Goal: Information Seeking & Learning: Learn about a topic

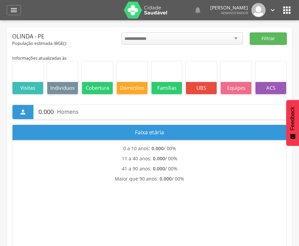
click at [14, 10] on icon "" at bounding box center [14, 10] width 8 height 8
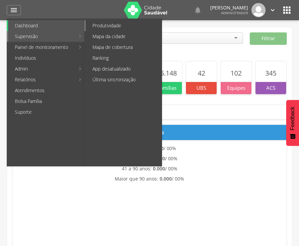
click at [111, 26] on link "Produtividade" at bounding box center [124, 25] width 76 height 11
type input "**********"
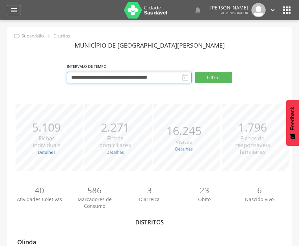
click at [89, 77] on input "**********" at bounding box center [129, 77] width 125 height 11
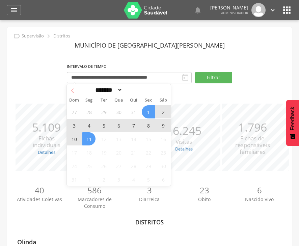
click at [75, 94] on span at bounding box center [72, 89] width 11 height 11
select select "*"
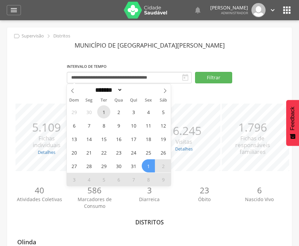
click at [106, 111] on span "1" at bounding box center [103, 111] width 13 height 13
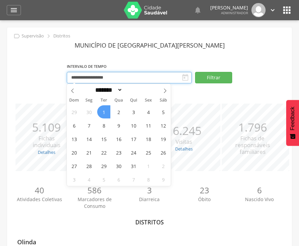
click at [130, 79] on input "**********" at bounding box center [129, 77] width 125 height 11
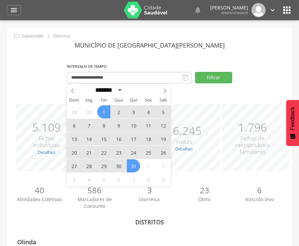
click at [136, 169] on span "31" at bounding box center [133, 165] width 13 height 13
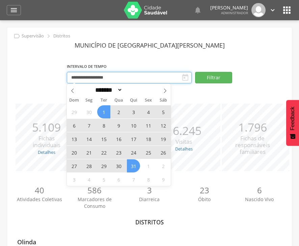
type input "**********"
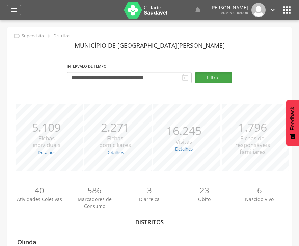
click at [223, 78] on button "Filtrar" at bounding box center [213, 77] width 37 height 11
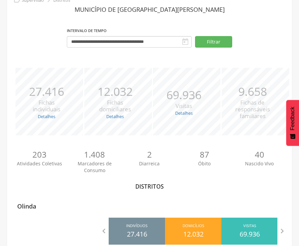
scroll to position [50, 0]
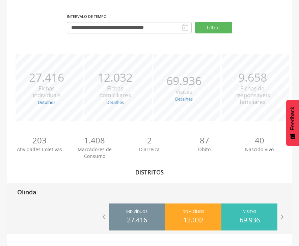
click at [31, 190] on p "Olinda" at bounding box center [26, 190] width 19 height 14
type input "**********"
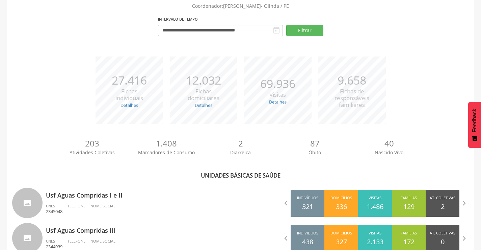
scroll to position [1103, 0]
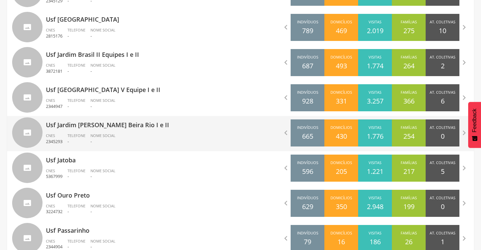
click at [85, 126] on p "Usf Jardim [PERSON_NAME] Beira Rio I e II" at bounding box center [141, 123] width 190 height 14
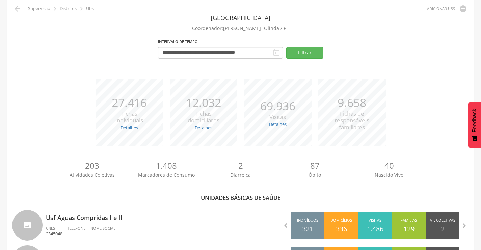
type input "**********"
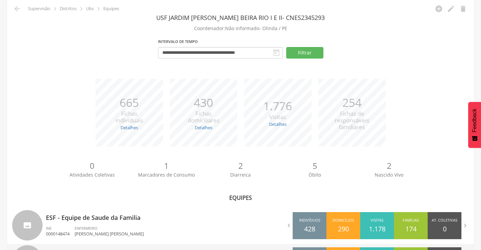
scroll to position [139, 0]
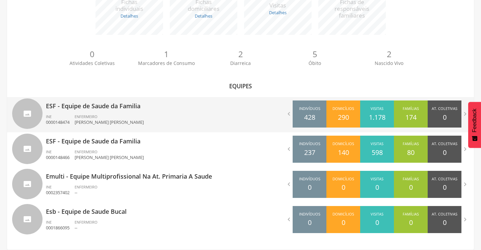
click at [107, 104] on p "ESF - Equipe de Saude da Familia" at bounding box center [141, 104] width 190 height 14
type input "**********"
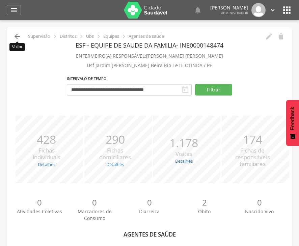
click at [16, 36] on icon "" at bounding box center [17, 36] width 8 height 8
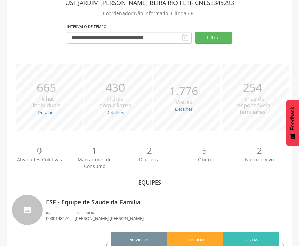
scroll to position [139, 0]
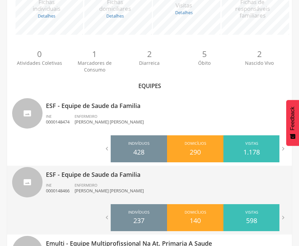
click at [94, 177] on p "ESF - Equipe de Saude da Familia" at bounding box center [166, 173] width 241 height 14
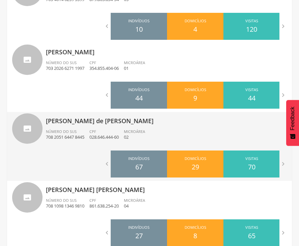
scroll to position [425, 0]
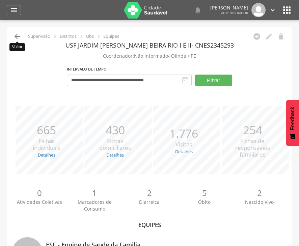
click at [18, 38] on icon "" at bounding box center [17, 36] width 8 height 8
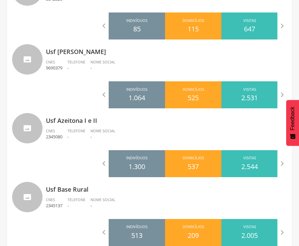
scroll to position [1097, 0]
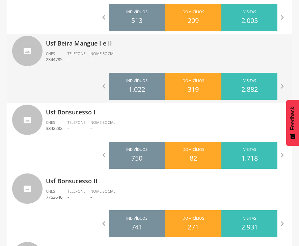
click at [90, 43] on p "Usf Beira Mangue I e II" at bounding box center [166, 41] width 241 height 14
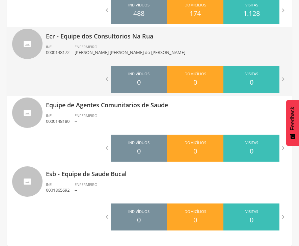
scroll to position [131, 0]
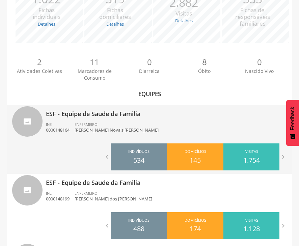
click at [91, 111] on p "ESF - Equipe de Saude da Familia" at bounding box center [166, 112] width 241 height 14
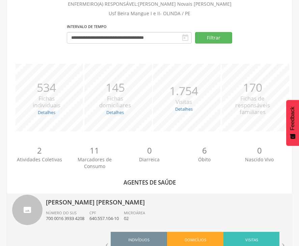
scroll to position [131, 0]
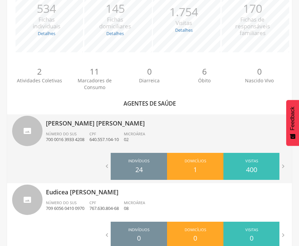
click at [109, 122] on p "[PERSON_NAME] [PERSON_NAME]" at bounding box center [166, 121] width 241 height 14
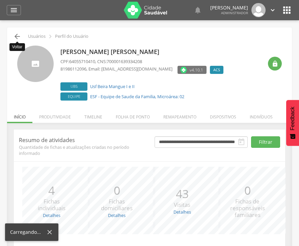
click at [17, 39] on icon "" at bounding box center [17, 36] width 8 height 8
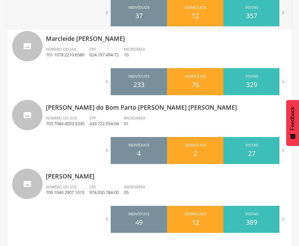
scroll to position [494, 0]
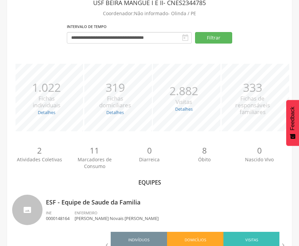
scroll to position [346, 0]
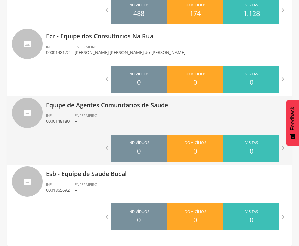
click at [101, 104] on p "Equipe de Agentes Comunitarios de Saude" at bounding box center [166, 103] width 241 height 14
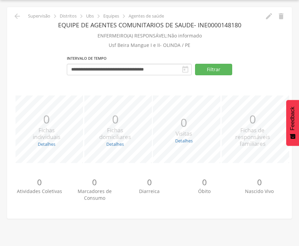
scroll to position [20, 0]
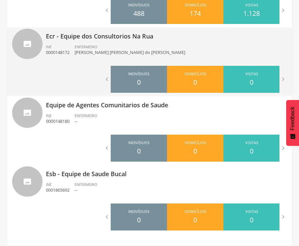
scroll to position [131, 0]
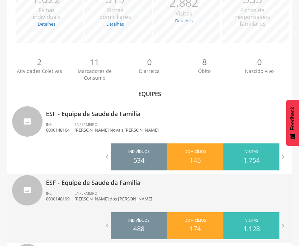
click at [89, 185] on p "ESF - Equipe de Saude da Familia" at bounding box center [166, 181] width 241 height 14
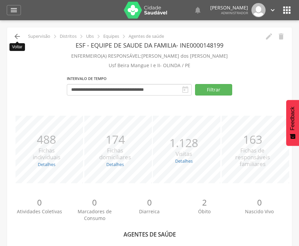
click at [14, 36] on icon "" at bounding box center [17, 36] width 8 height 8
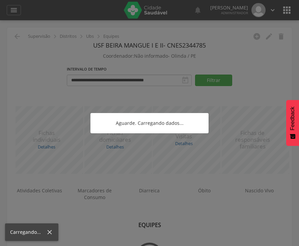
scroll to position [20, 0]
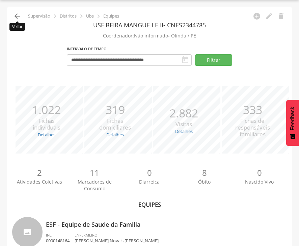
click at [16, 16] on icon "" at bounding box center [17, 16] width 8 height 8
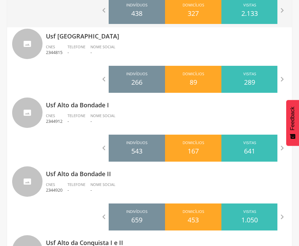
scroll to position [1775, 0]
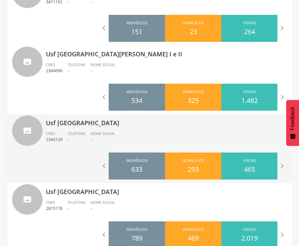
click at [63, 123] on p "Usf [GEOGRAPHIC_DATA]" at bounding box center [166, 121] width 241 height 14
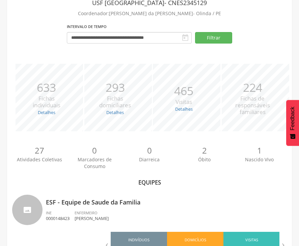
scroll to position [140, 0]
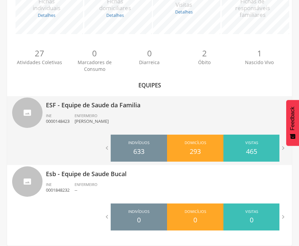
click at [104, 105] on p "ESF - Equipe de Saude da Familia" at bounding box center [166, 103] width 241 height 14
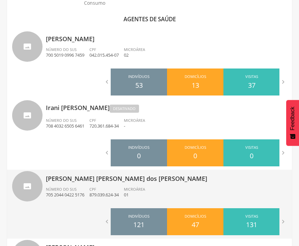
scroll to position [358, 0]
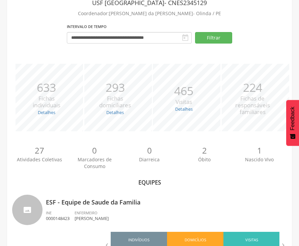
scroll to position [140, 0]
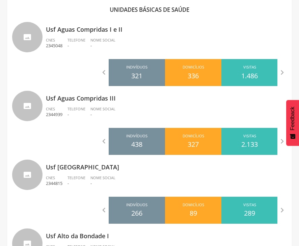
scroll to position [1775, 0]
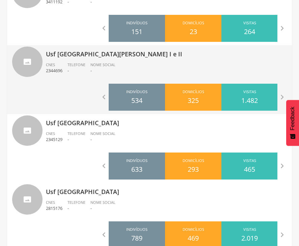
click at [81, 53] on p "Usf [GEOGRAPHIC_DATA][PERSON_NAME] I e II" at bounding box center [166, 52] width 241 height 14
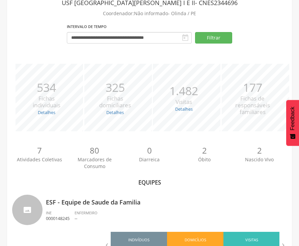
scroll to position [209, 0]
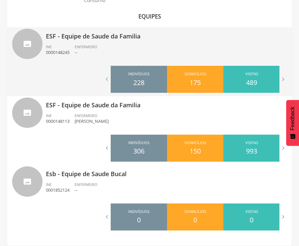
click at [92, 36] on p "ESF - Equipe de Saude da Familia" at bounding box center [166, 34] width 241 height 14
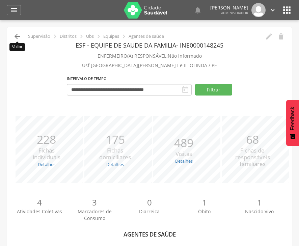
click at [20, 38] on icon "" at bounding box center [17, 36] width 8 height 8
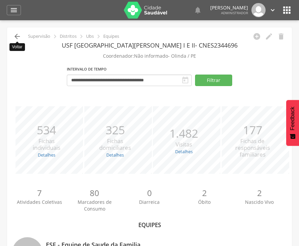
click at [16, 38] on icon "" at bounding box center [17, 36] width 8 height 8
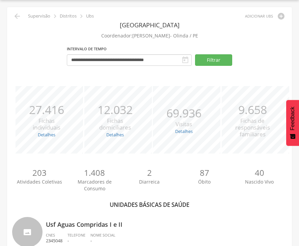
scroll to position [1706, 0]
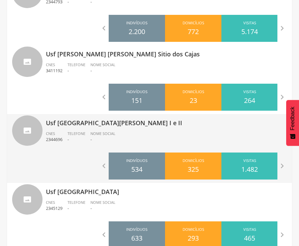
click at [94, 124] on p "Usf [GEOGRAPHIC_DATA][PERSON_NAME] I e II" at bounding box center [166, 121] width 241 height 14
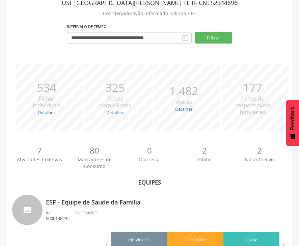
scroll to position [209, 0]
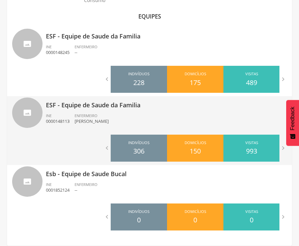
click at [78, 102] on p "ESF - Equipe de Saude da Familia" at bounding box center [166, 103] width 241 height 14
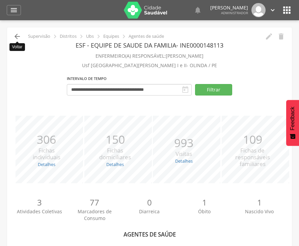
click at [17, 37] on icon "" at bounding box center [17, 36] width 8 height 8
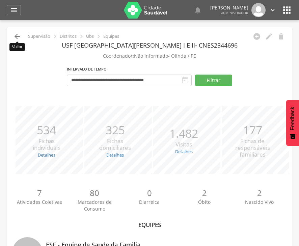
click at [16, 36] on icon "" at bounding box center [17, 36] width 8 height 8
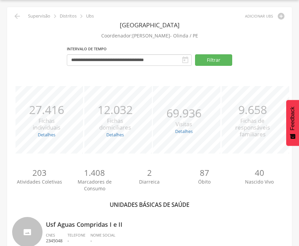
scroll to position [1362, 0]
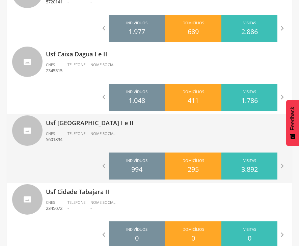
click at [85, 126] on p "Usf [GEOGRAPHIC_DATA] I e II" at bounding box center [166, 121] width 241 height 14
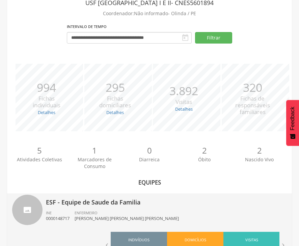
scroll to position [209, 0]
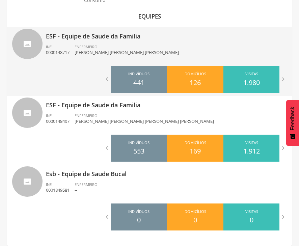
click at [90, 37] on p "ESF - Equipe de Saude da Familia" at bounding box center [166, 34] width 241 height 14
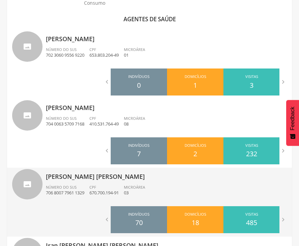
scroll to position [431, 0]
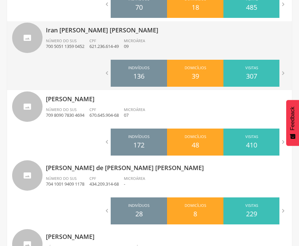
click at [182, 74] on div "Domicílios 39" at bounding box center [195, 73] width 56 height 27
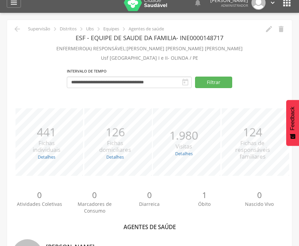
scroll to position [0, 0]
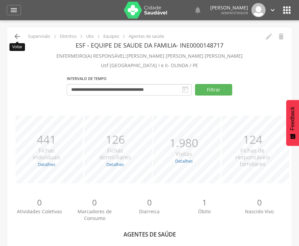
click at [15, 35] on icon "" at bounding box center [17, 36] width 8 height 8
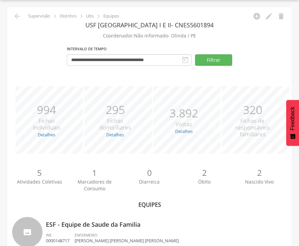
scroll to position [209, 0]
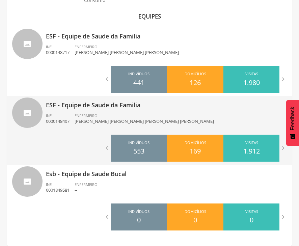
click at [86, 108] on p "ESF - Equipe de Saude da Familia" at bounding box center [166, 103] width 241 height 14
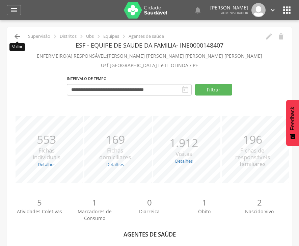
click at [18, 37] on icon "" at bounding box center [17, 36] width 8 height 8
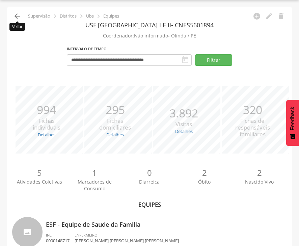
click at [17, 16] on icon "" at bounding box center [17, 16] width 8 height 8
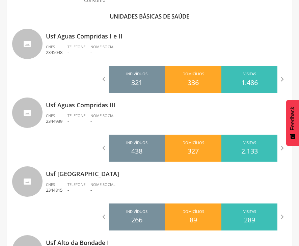
scroll to position [2895, 0]
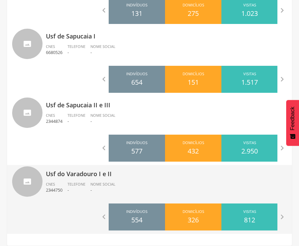
click at [78, 173] on p "Usf do Varadouro I e II" at bounding box center [166, 172] width 241 height 14
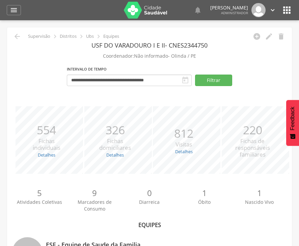
scroll to position [215, 0]
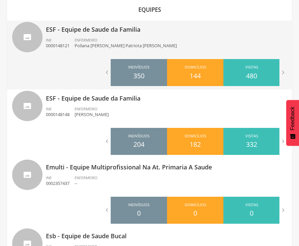
click at [97, 27] on p "ESF - Equipe de Saude da Familia" at bounding box center [166, 28] width 241 height 14
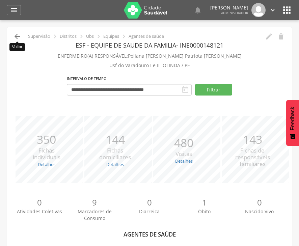
click at [18, 39] on icon "" at bounding box center [17, 36] width 8 height 8
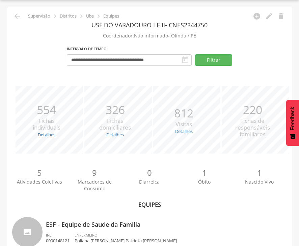
scroll to position [236, 0]
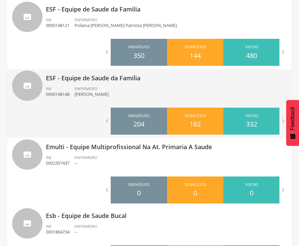
click at [95, 80] on p "ESF - Equipe de Saude da Familia" at bounding box center [166, 76] width 241 height 14
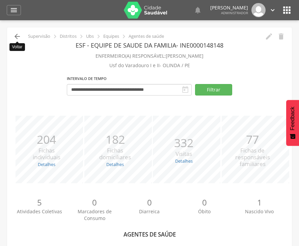
click at [19, 38] on icon "" at bounding box center [17, 36] width 8 height 8
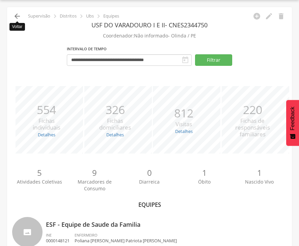
click at [20, 16] on icon "" at bounding box center [17, 16] width 8 height 8
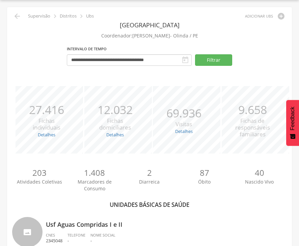
scroll to position [2532, 0]
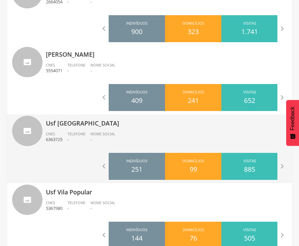
click at [63, 127] on p "Usf [GEOGRAPHIC_DATA]" at bounding box center [166, 121] width 241 height 14
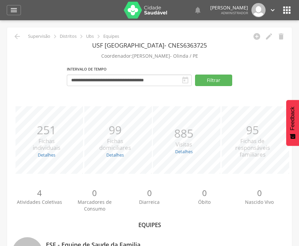
scroll to position [209, 0]
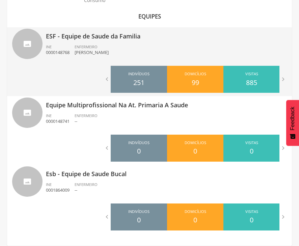
click at [88, 34] on p "ESF - Equipe de Saude da Familia" at bounding box center [166, 34] width 241 height 14
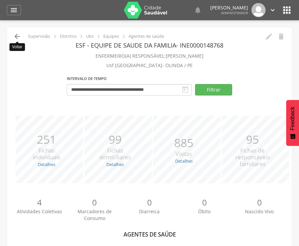
click at [15, 37] on icon "" at bounding box center [17, 36] width 8 height 8
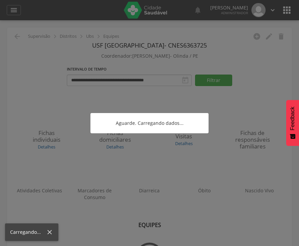
scroll to position [20, 0]
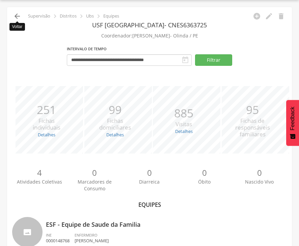
click at [18, 16] on icon "" at bounding box center [17, 16] width 8 height 8
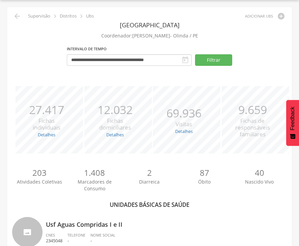
scroll to position [2188, 0]
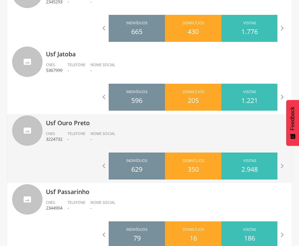
click at [57, 122] on p "Usf Ouro Preto" at bounding box center [166, 121] width 241 height 14
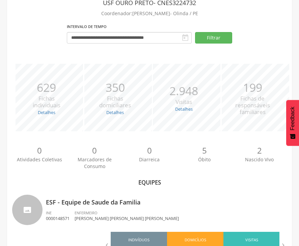
scroll to position [209, 0]
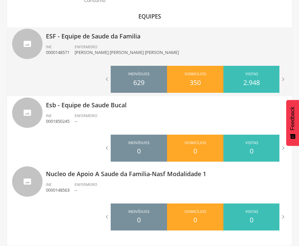
click at [105, 38] on p "ESF - Equipe de Saude da Familia" at bounding box center [166, 34] width 241 height 14
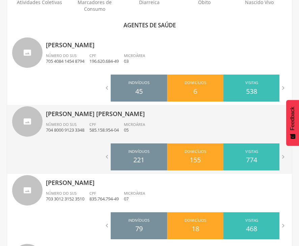
scroll to position [425, 0]
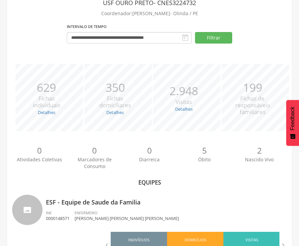
scroll to position [209, 0]
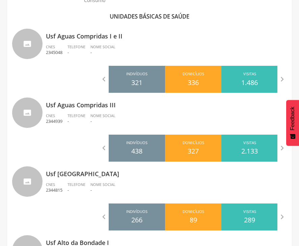
scroll to position [2119, 0]
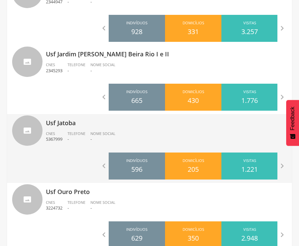
click at [55, 125] on p "Usf Jatoba" at bounding box center [166, 121] width 241 height 14
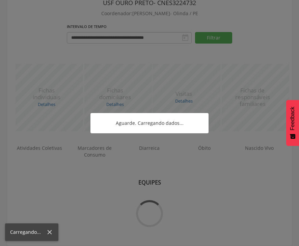
scroll to position [140, 0]
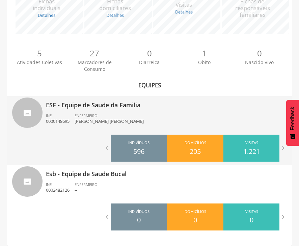
click at [87, 103] on p "ESF - Equipe de Saude da Familia" at bounding box center [166, 103] width 241 height 14
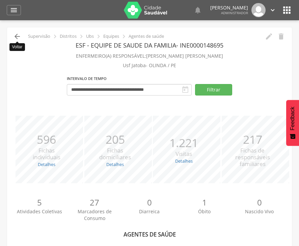
click at [16, 37] on icon "" at bounding box center [17, 36] width 8 height 8
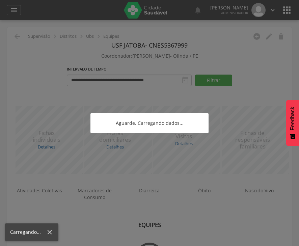
scroll to position [20, 0]
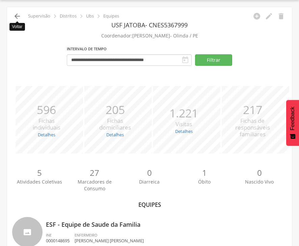
click at [17, 17] on icon "" at bounding box center [17, 16] width 8 height 8
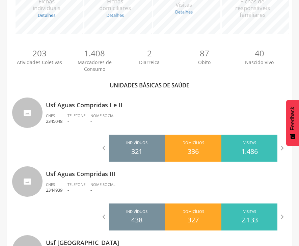
scroll to position [1499, 0]
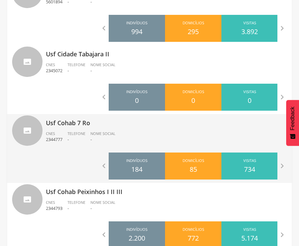
click at [71, 123] on p "Usf Cohab 7 Ro" at bounding box center [166, 121] width 241 height 14
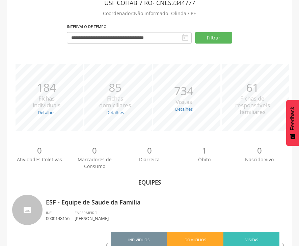
scroll to position [140, 0]
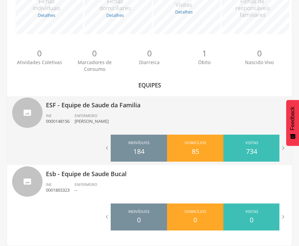
click at [75, 106] on p "ESF - Equipe de Saude da Familia" at bounding box center [166, 103] width 241 height 14
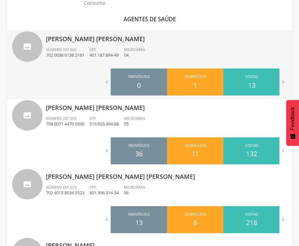
scroll to position [356, 0]
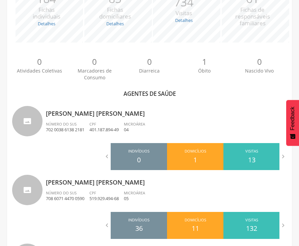
scroll to position [0, 0]
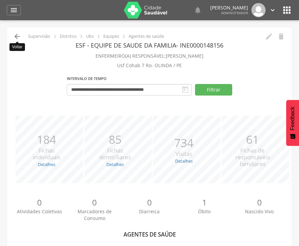
click at [18, 35] on icon "" at bounding box center [17, 36] width 8 height 8
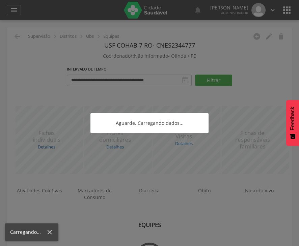
scroll to position [20, 0]
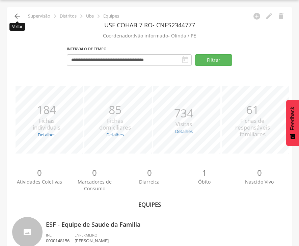
click at [18, 17] on icon "" at bounding box center [17, 16] width 8 height 8
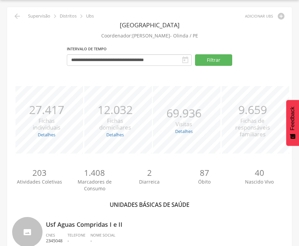
scroll to position [742, 0]
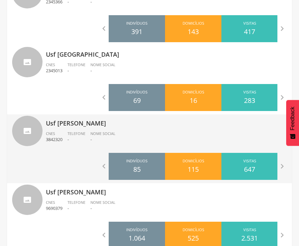
click at [67, 124] on p "Usf [PERSON_NAME]" at bounding box center [166, 121] width 241 height 14
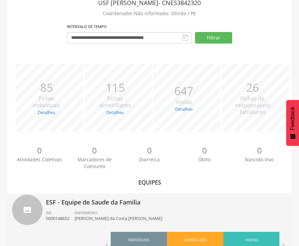
scroll to position [140, 0]
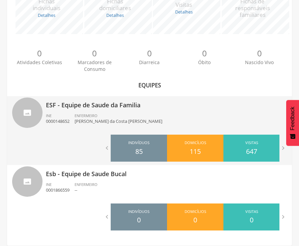
click at [89, 106] on p "ESF - Equipe de Saude da Familia" at bounding box center [166, 103] width 241 height 14
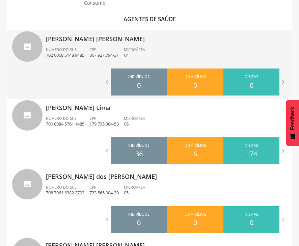
scroll to position [427, 0]
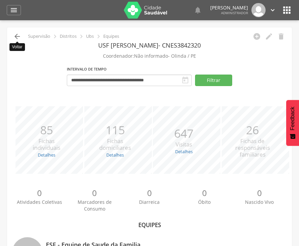
click at [18, 36] on icon "" at bounding box center [17, 36] width 8 height 8
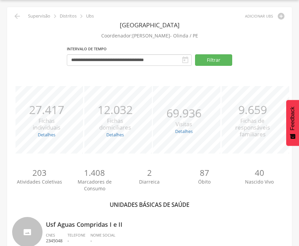
scroll to position [1224, 0]
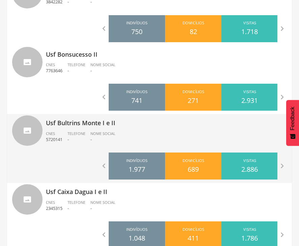
click at [91, 122] on p "Usf Bultrins Monte I e II" at bounding box center [166, 121] width 241 height 14
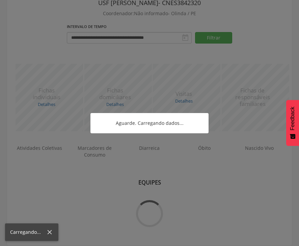
scroll to position [140, 0]
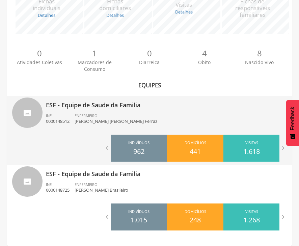
click at [81, 104] on p "ESF - Equipe de Saude da Familia" at bounding box center [166, 103] width 241 height 14
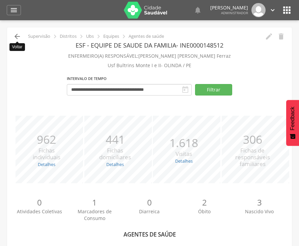
click at [17, 36] on icon "" at bounding box center [17, 36] width 8 height 8
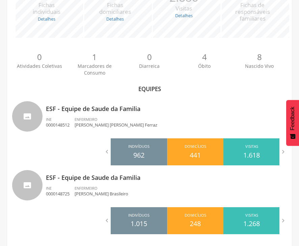
scroll to position [140, 0]
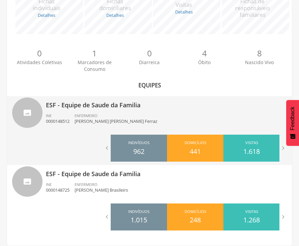
click at [71, 107] on p "ESF - Equipe de Saude da Familia" at bounding box center [166, 103] width 241 height 14
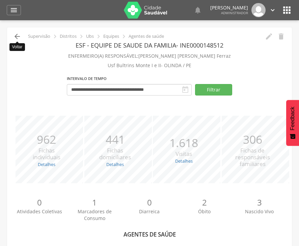
click at [18, 36] on icon "" at bounding box center [17, 36] width 8 height 8
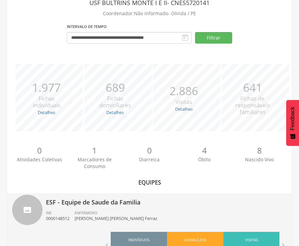
scroll to position [140, 0]
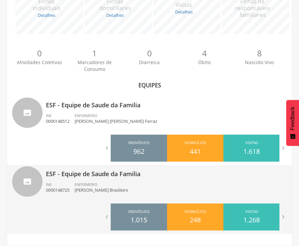
click at [88, 174] on p "ESF - Equipe de Saude da Familia" at bounding box center [166, 172] width 241 height 14
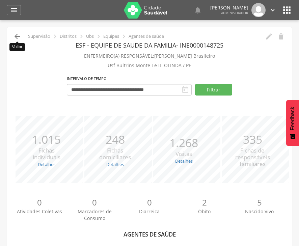
click at [18, 38] on icon "" at bounding box center [17, 36] width 8 height 8
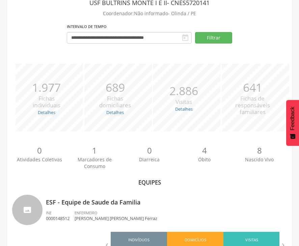
scroll to position [140, 0]
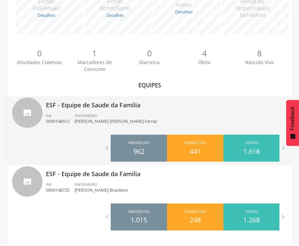
click at [92, 105] on p "ESF - Equipe de Saude da Familia" at bounding box center [166, 103] width 241 height 14
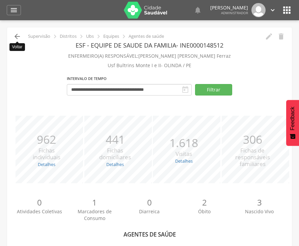
click at [18, 36] on icon "" at bounding box center [17, 36] width 8 height 8
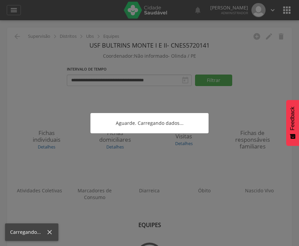
scroll to position [20, 0]
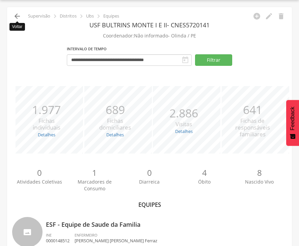
click at [19, 15] on icon "" at bounding box center [17, 16] width 8 height 8
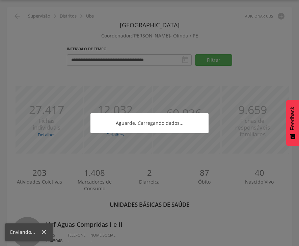
scroll to position [535, 0]
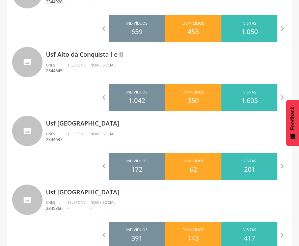
click at [65, 124] on p "Usf [GEOGRAPHIC_DATA]" at bounding box center [166, 121] width 241 height 14
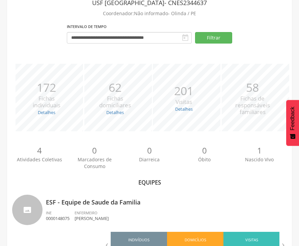
scroll to position [140, 0]
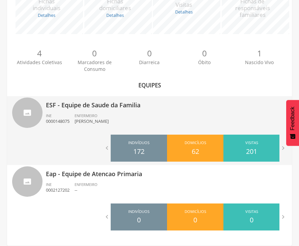
click at [94, 105] on p "ESF - Equipe de Saude da Familia" at bounding box center [166, 103] width 241 height 14
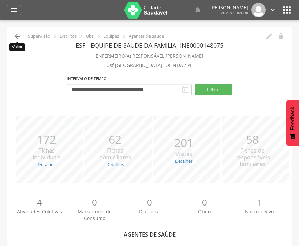
click at [17, 37] on icon "" at bounding box center [17, 36] width 8 height 8
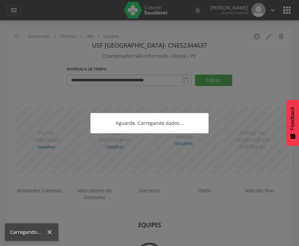
scroll to position [20, 0]
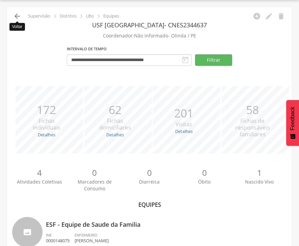
click at [17, 17] on icon "" at bounding box center [17, 16] width 8 height 8
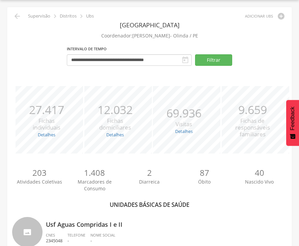
scroll to position [948, 0]
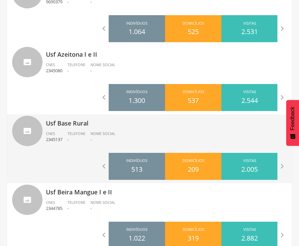
click at [72, 125] on p "Usf Base Rural" at bounding box center [166, 121] width 241 height 14
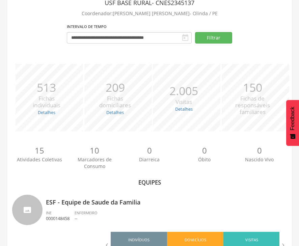
scroll to position [140, 0]
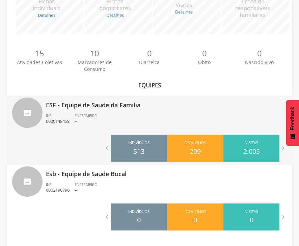
click at [113, 106] on p "ESF - Equipe de Saude da Familia" at bounding box center [166, 103] width 241 height 14
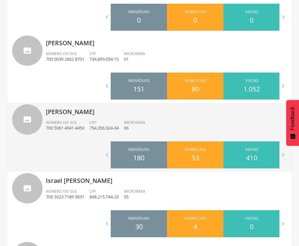
scroll to position [134, 0]
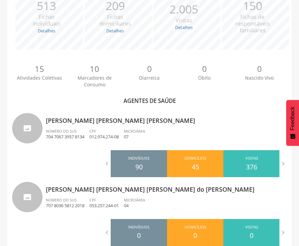
click at [168, 64] on p "0" at bounding box center [149, 68] width 55 height 11
click at [181, 65] on p "0" at bounding box center [204, 68] width 55 height 11
click at [158, 51] on div "*** 513 Fichas individuais Detalhes Novas: 14 Atualizadas: 499 *** 209 Fichas d…" at bounding box center [149, 19] width 275 height 74
click at [163, 48] on div "*** 2.005 Visitas Detalhes Realizadas: 1.577 Recusadas: 4 Ausentes: 424" at bounding box center [184, 16] width 69 height 68
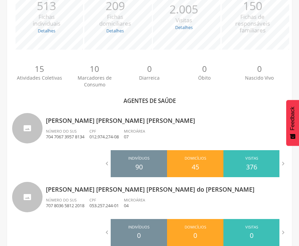
scroll to position [349, 0]
